Goal: Task Accomplishment & Management: Manage account settings

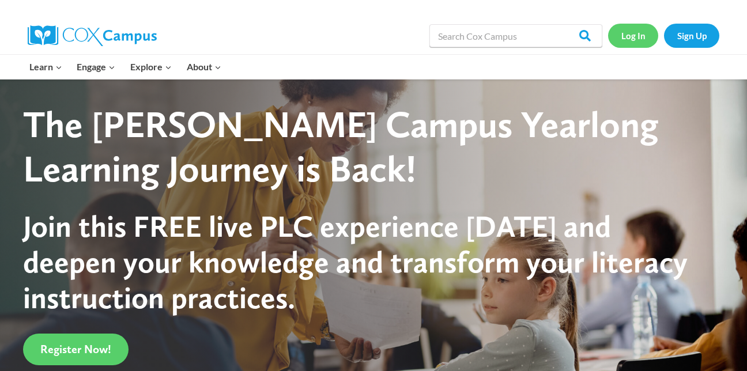
click at [638, 31] on link "Log In" at bounding box center [633, 36] width 50 height 24
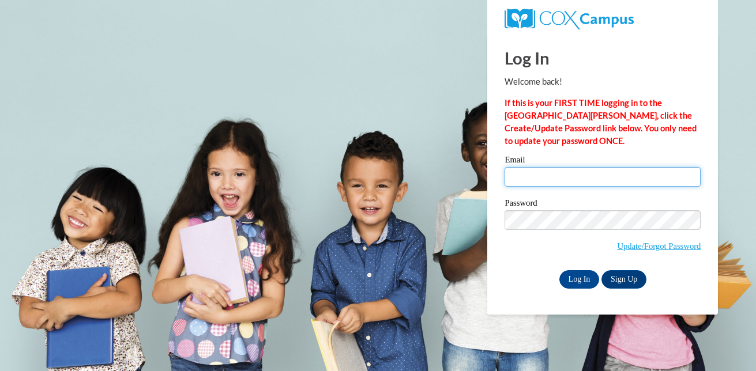
click at [556, 178] on input "Email" at bounding box center [602, 177] width 196 height 20
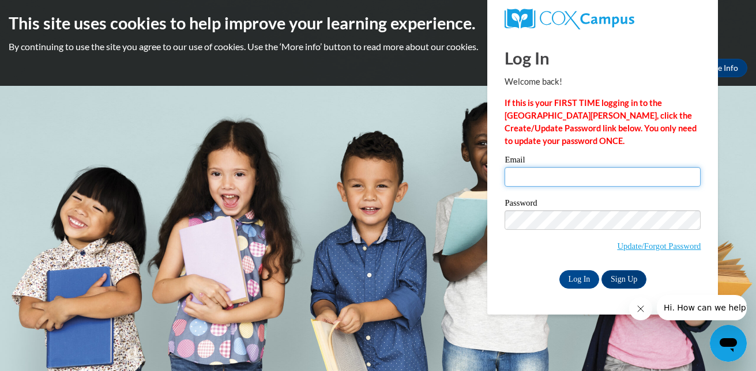
click at [532, 181] on input "Email" at bounding box center [602, 177] width 196 height 20
type input "[EMAIL_ADDRESS][DOMAIN_NAME]"
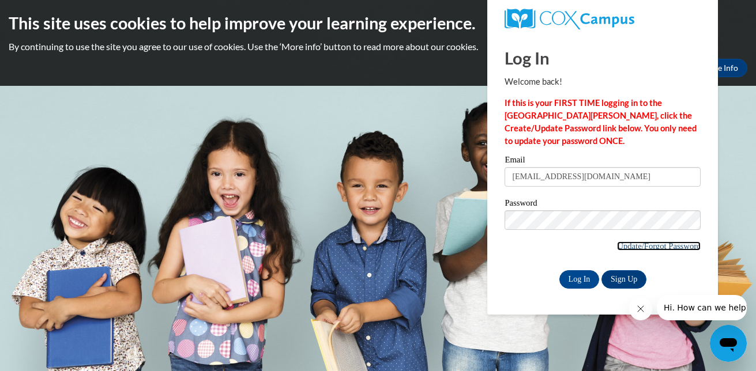
click at [657, 247] on link "Update/Forgot Password" at bounding box center [659, 246] width 84 height 9
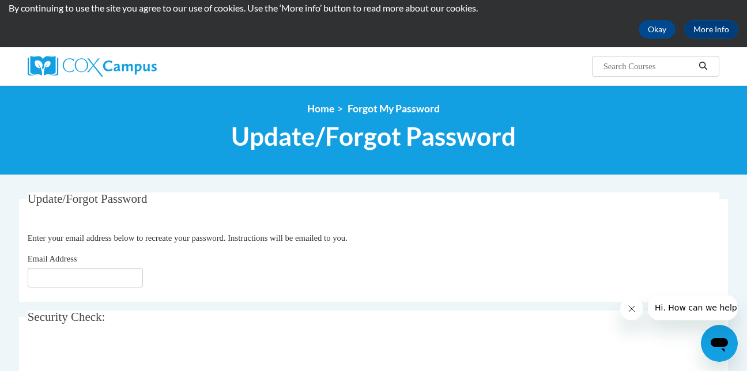
scroll to position [115, 0]
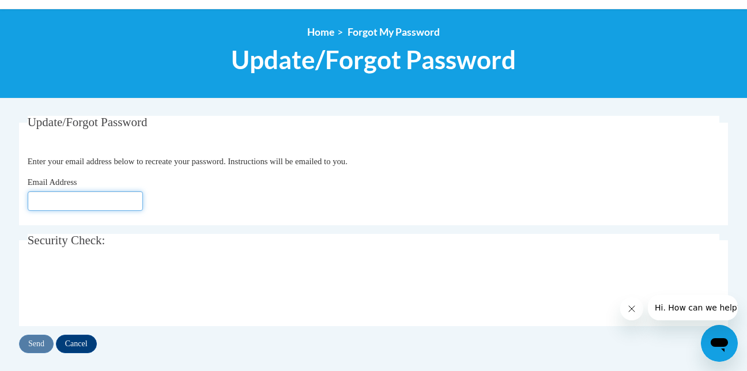
click at [94, 209] on input "Email Address" at bounding box center [85, 201] width 115 height 20
click at [138, 199] on input "[EMAIL_ADDRESS][DOMAIN_NAME]" at bounding box center [85, 201] width 115 height 20
type input "[EMAIL_ADDRESS][DOMAIN_NAME]"
click at [282, 254] on fieldset "Security Check: Enter the security code + =" at bounding box center [373, 280] width 709 height 92
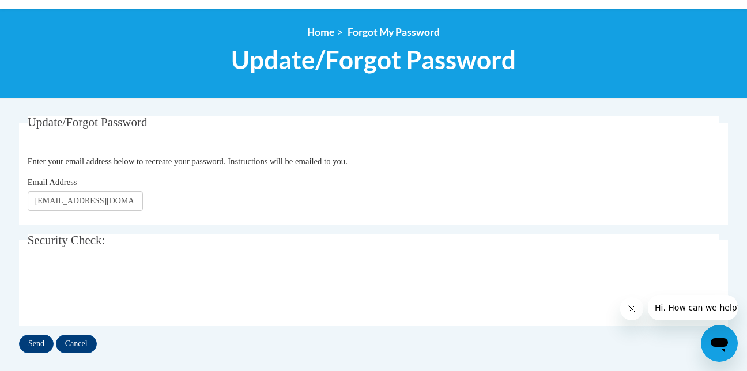
click at [627, 311] on icon "Close message from company" at bounding box center [631, 308] width 9 height 9
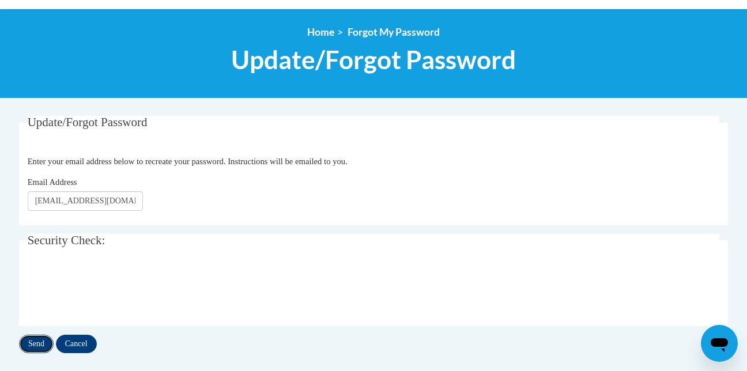
click at [39, 348] on input "Send" at bounding box center [36, 344] width 35 height 18
